Goal: Obtain resource: Download file/media

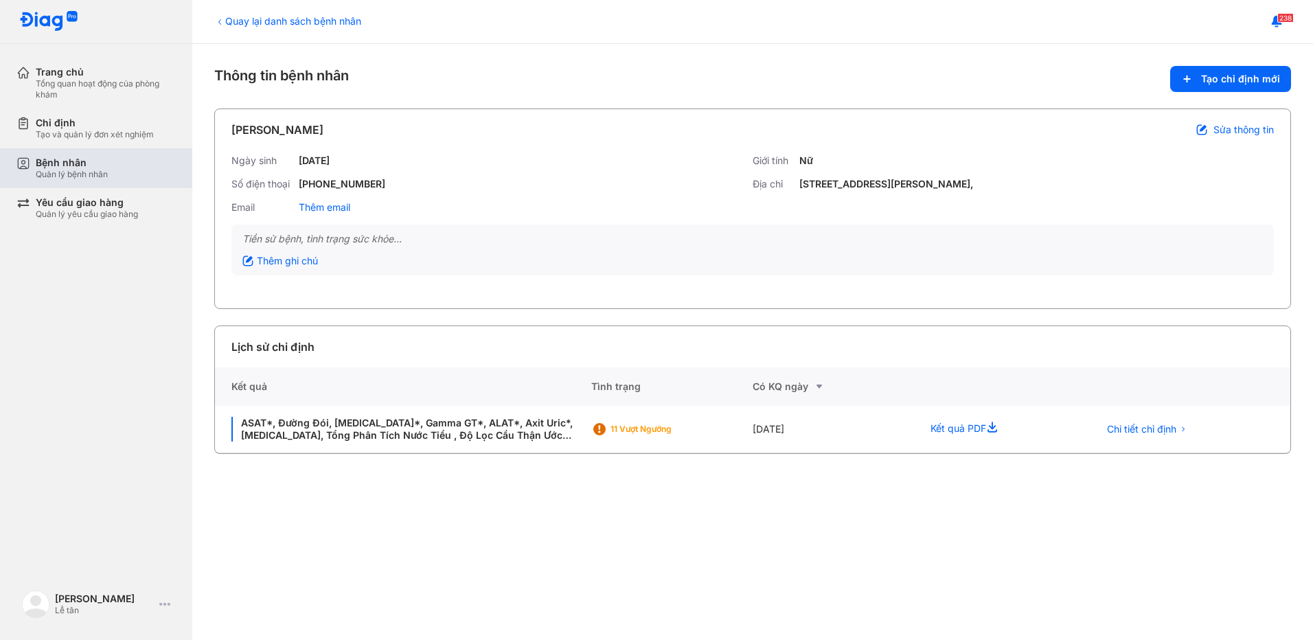
click at [62, 178] on div "Quản lý bệnh nhân" at bounding box center [72, 174] width 72 height 11
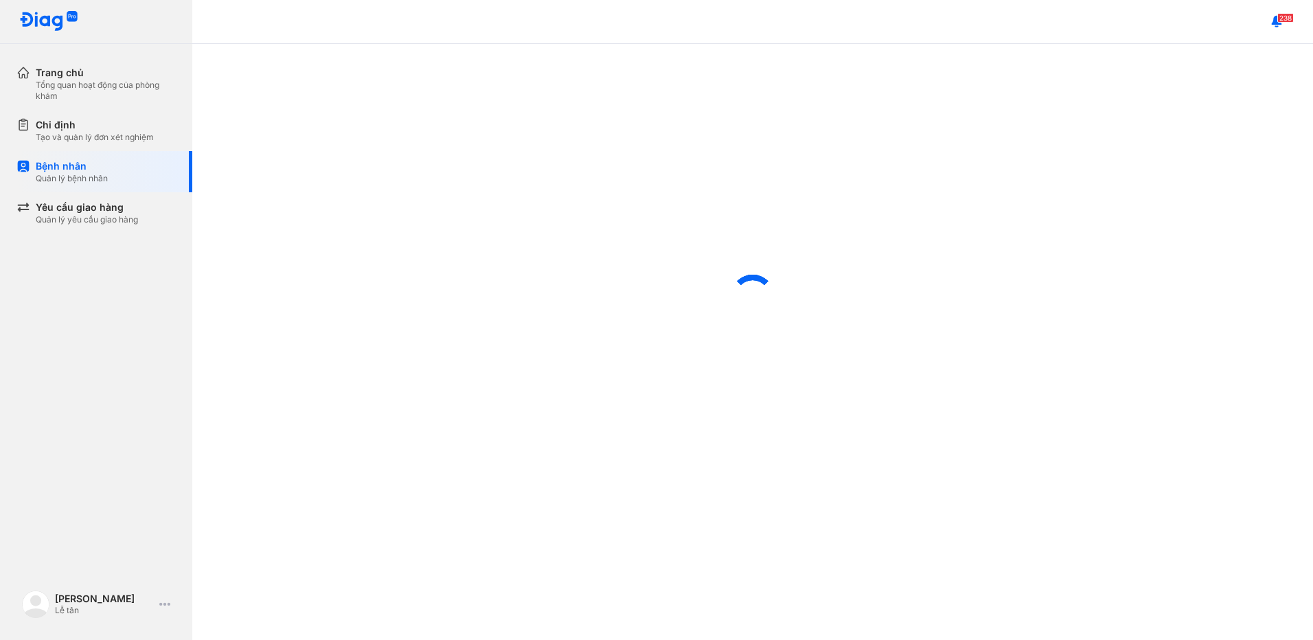
click at [83, 159] on div "Bệnh nhân Quản lý bệnh nhân" at bounding box center [104, 171] width 176 height 41
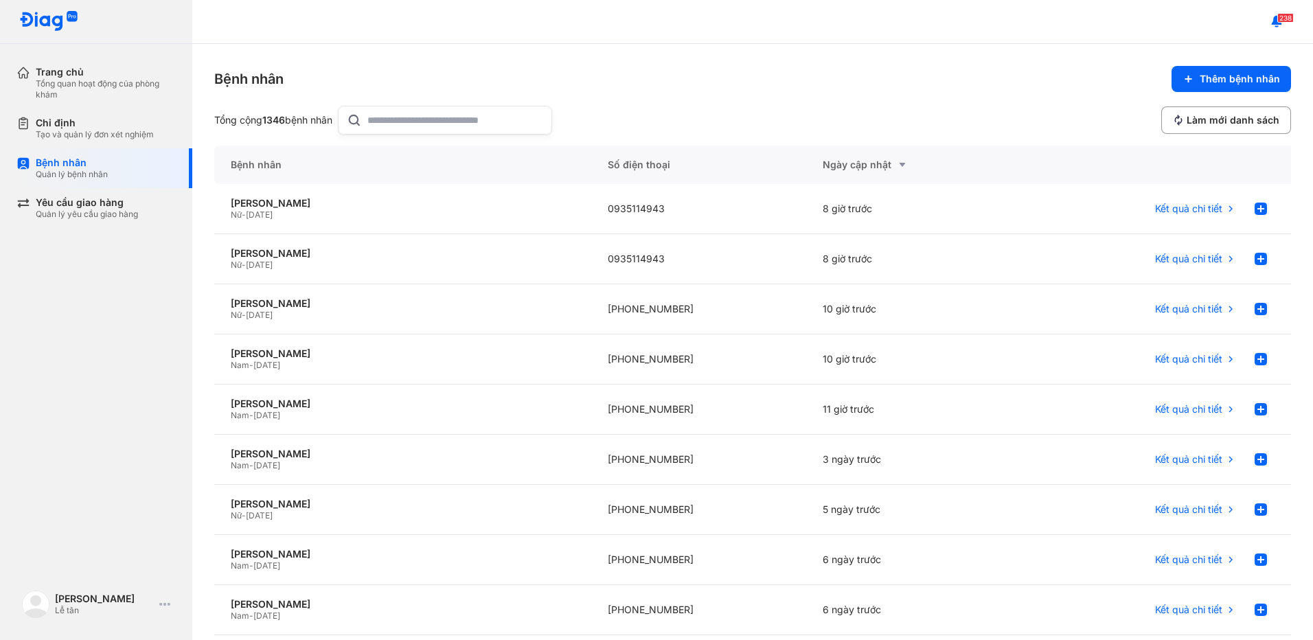
click at [479, 133] on input "text" at bounding box center [455, 119] width 176 height 27
click at [421, 300] on div "NGUYỄN THỊ THU HIỀN" at bounding box center [403, 303] width 344 height 12
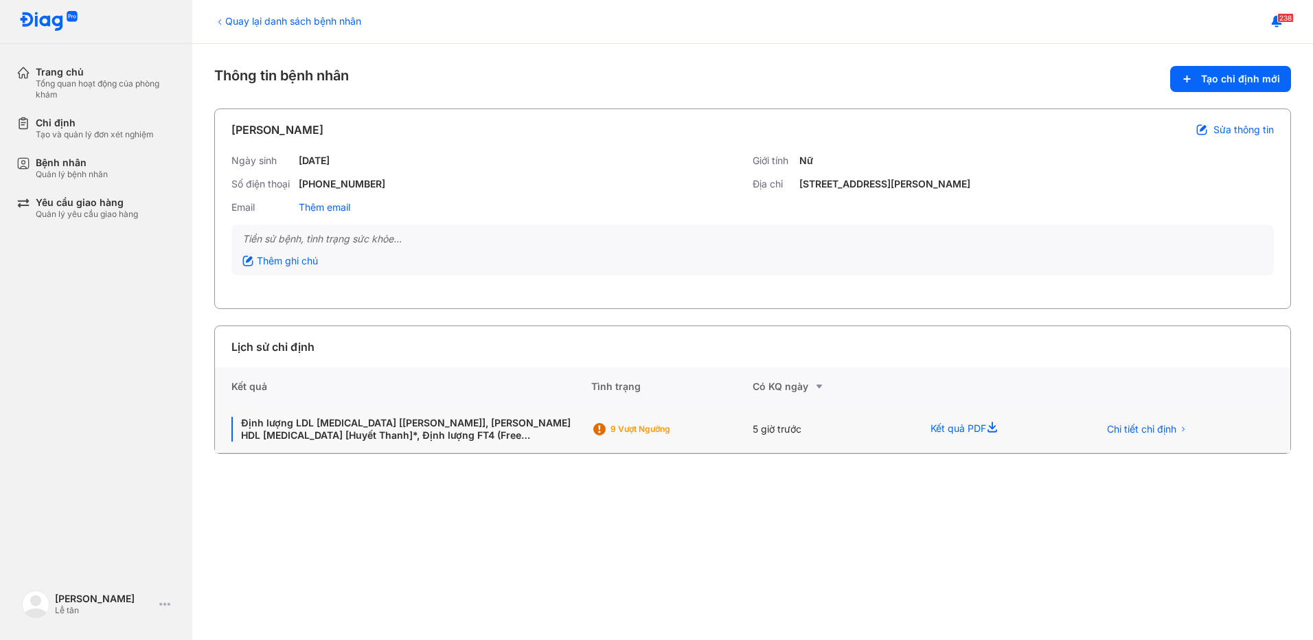
click at [715, 420] on div "9 Vượt ngưỡng" at bounding box center [658, 429] width 135 height 21
click at [715, 419] on div "9 Vượt ngưỡng" at bounding box center [658, 429] width 135 height 21
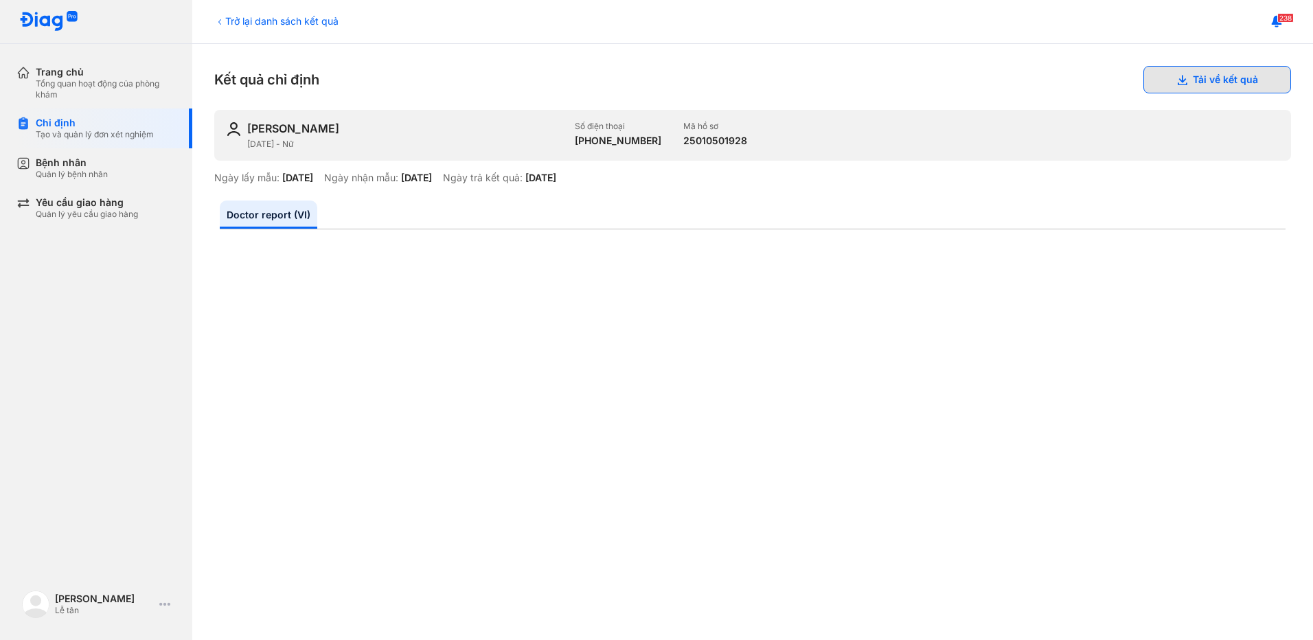
click at [1234, 77] on button "Tải về kết quả" at bounding box center [1218, 79] width 148 height 27
